Goal: Find specific page/section

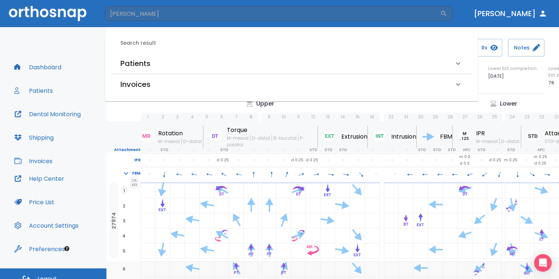
click at [145, 68] on h6 "Patients" at bounding box center [135, 64] width 30 height 12
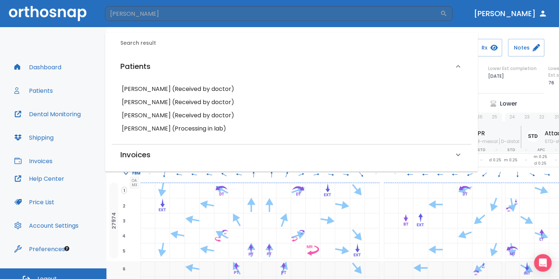
click at [178, 86] on h6 "[PERSON_NAME] (Received by doctor)" at bounding box center [291, 89] width 339 height 10
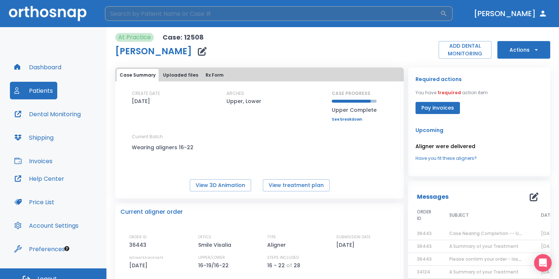
click at [188, 12] on input "search" at bounding box center [272, 13] width 335 height 15
type input "[PERSON_NAME]"
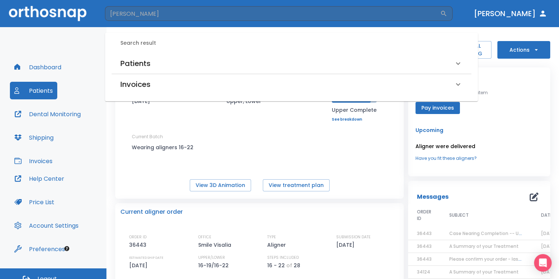
click at [199, 59] on div "Patients" at bounding box center [286, 64] width 333 height 12
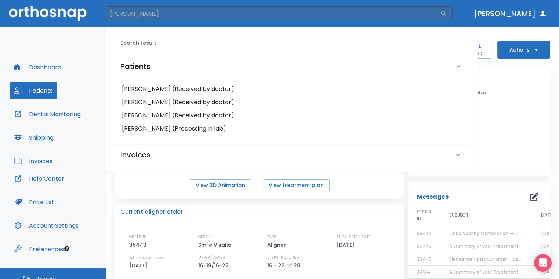
click at [172, 129] on h6 "[PERSON_NAME] (Processing in lab)" at bounding box center [291, 129] width 339 height 10
